Goal: Find specific page/section: Find specific page/section

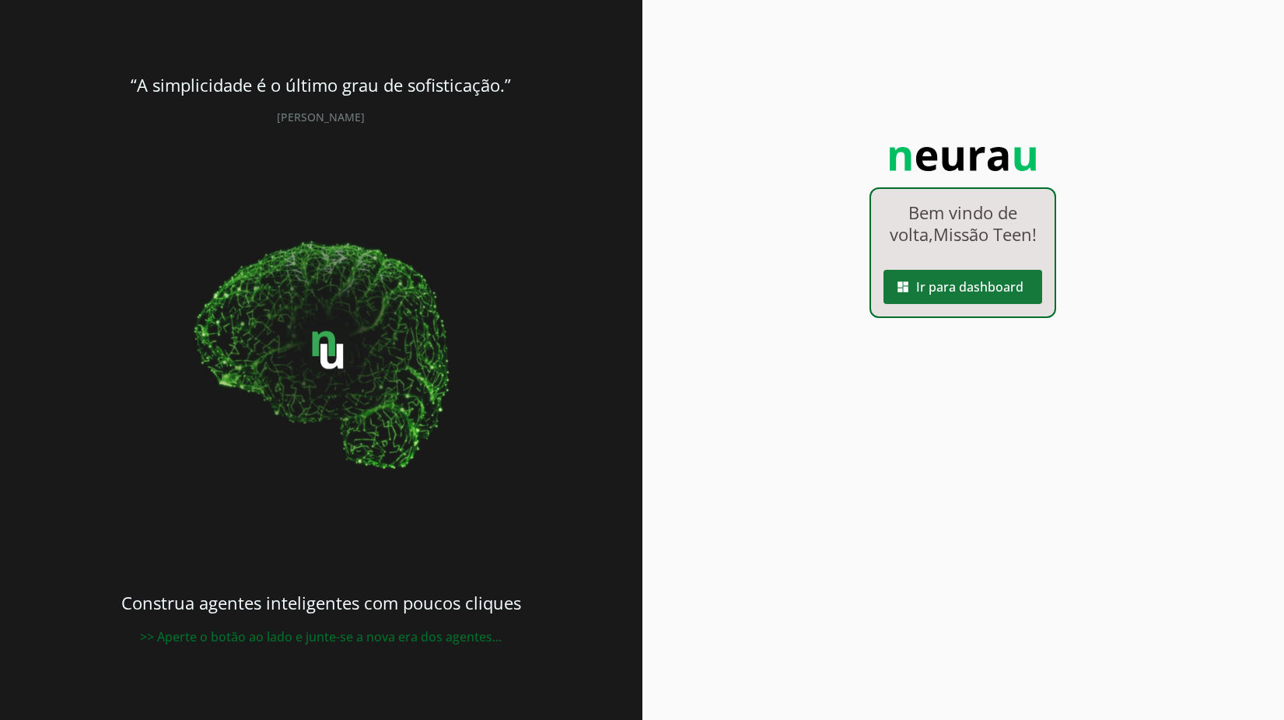
click at [974, 306] on span at bounding box center [962, 286] width 159 height 37
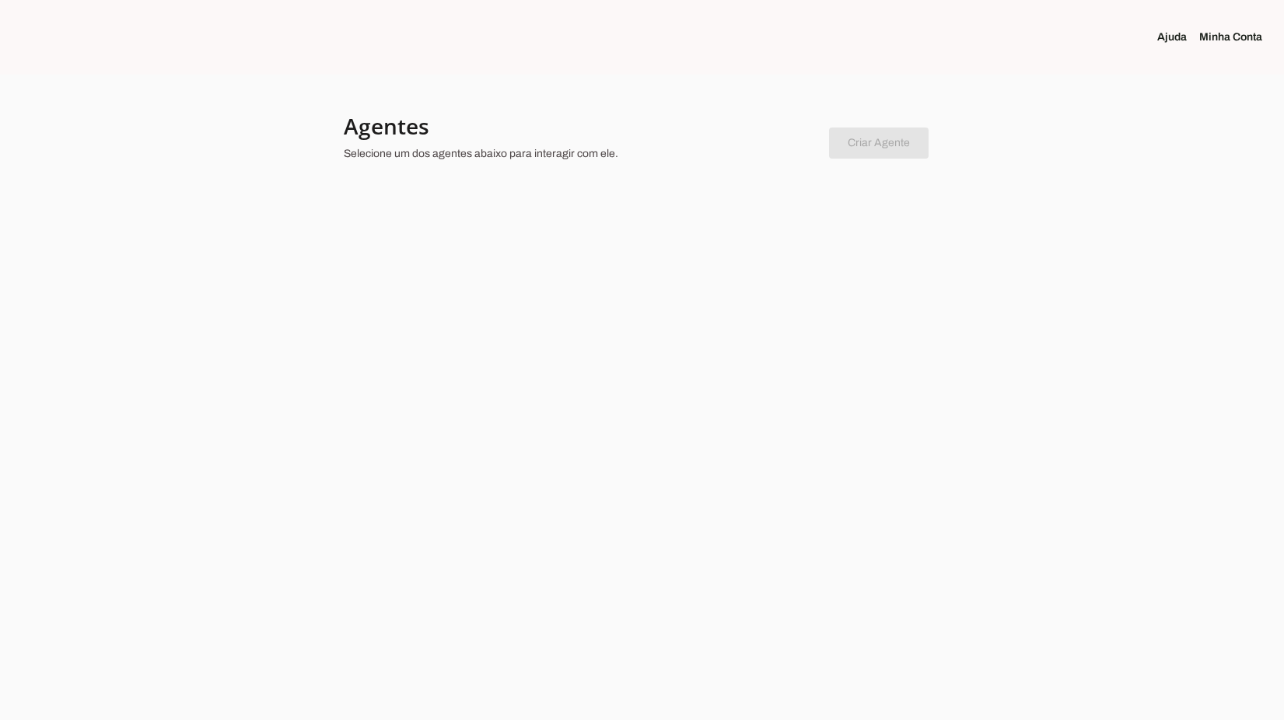
click at [981, 32] on link "Minha Conta" at bounding box center [1236, 38] width 75 height 16
